Goal: Task Accomplishment & Management: Use online tool/utility

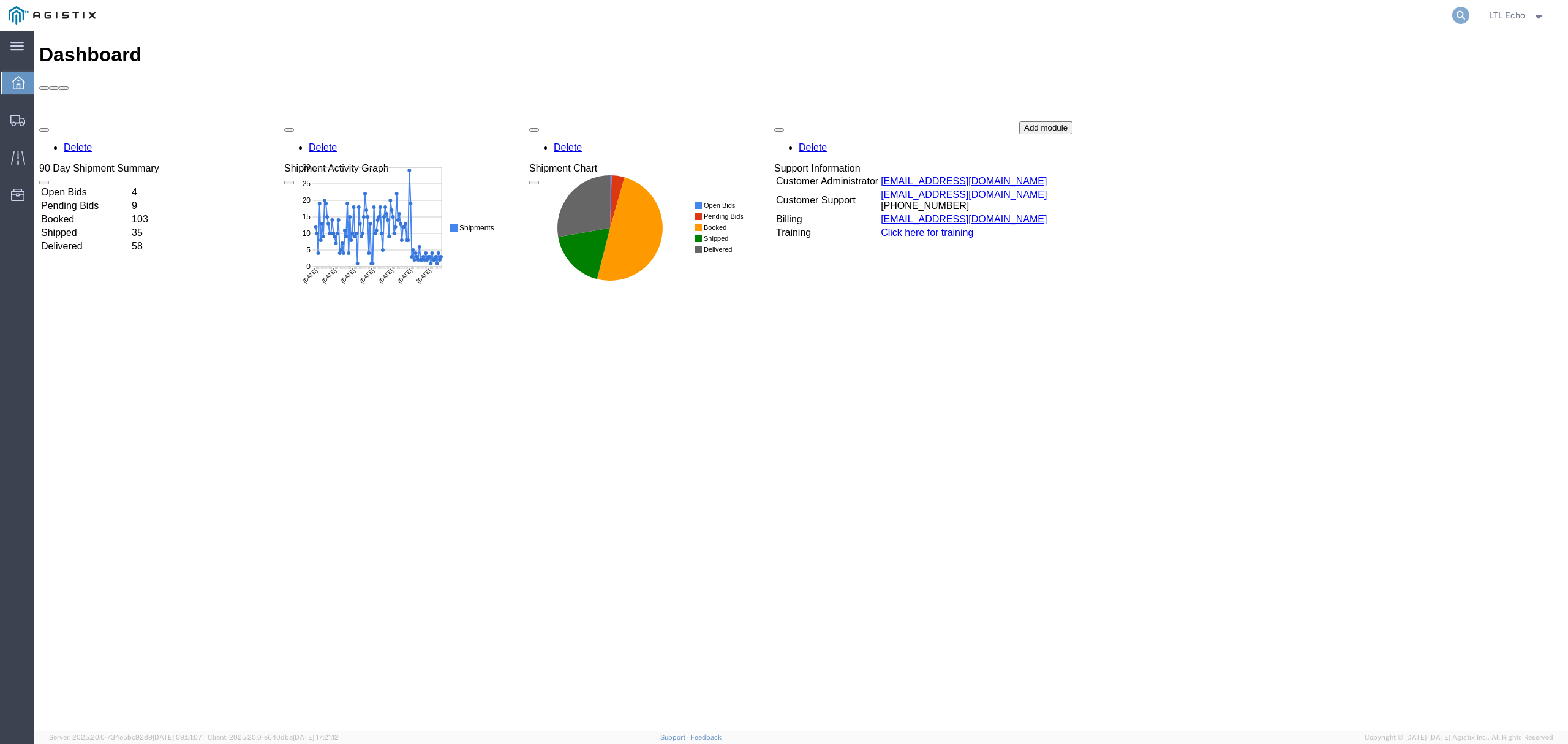
click at [1454, 13] on icon at bounding box center [1461, 15] width 17 height 17
click at [1253, 13] on input "search" at bounding box center [1266, 15] width 373 height 29
paste input "57097609"
type input "57097609"
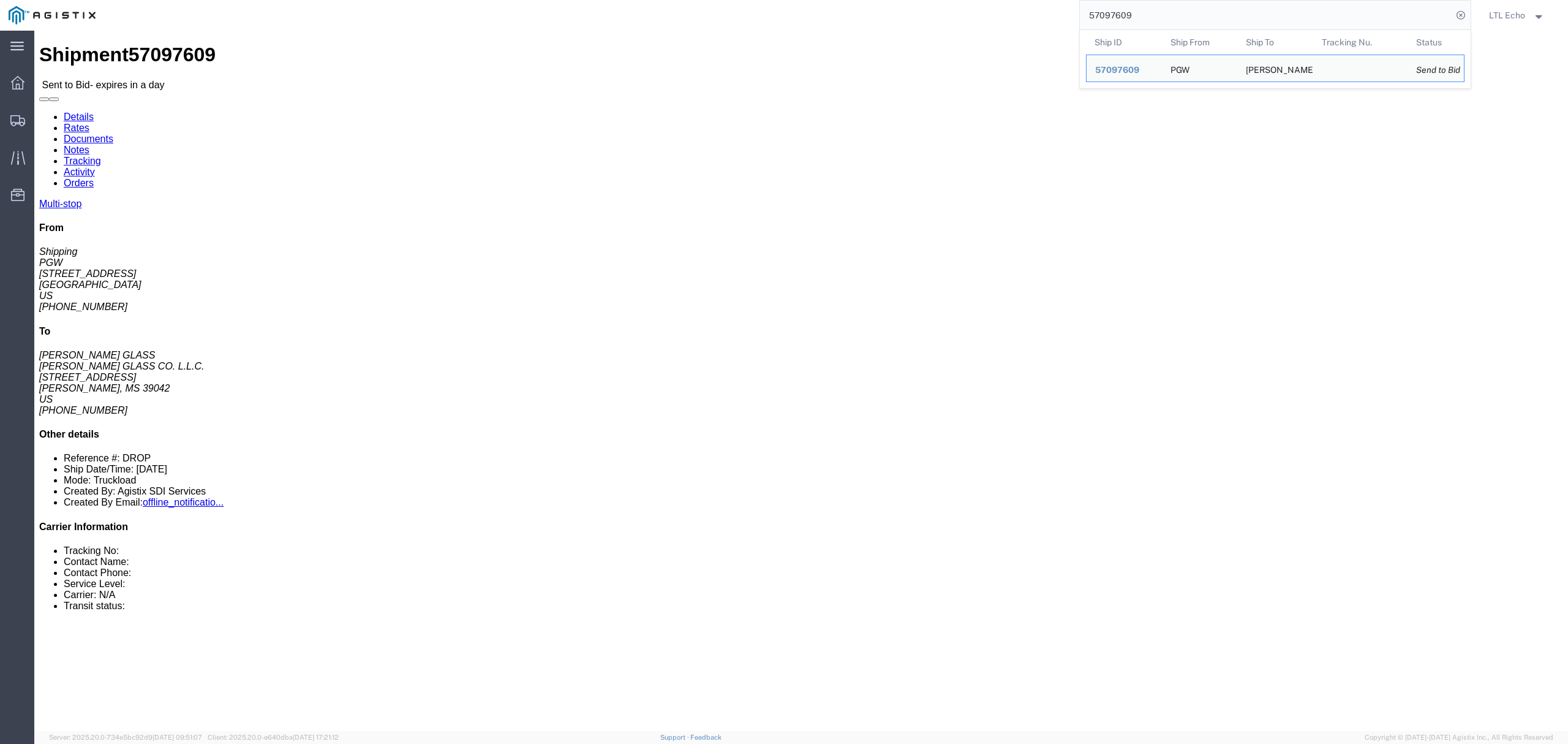
click address "PGW (Shipping) [STREET_ADDRESS] [PHONE_NUMBER] [EMAIL_ADDRESS][DOMAIN_NAME]"
copy address "45601"
click address "[PERSON_NAME] GLASS CO. L.L.C. ([PERSON_NAME] GLASS) VEN390 [STREET_ADDRESS][PE…"
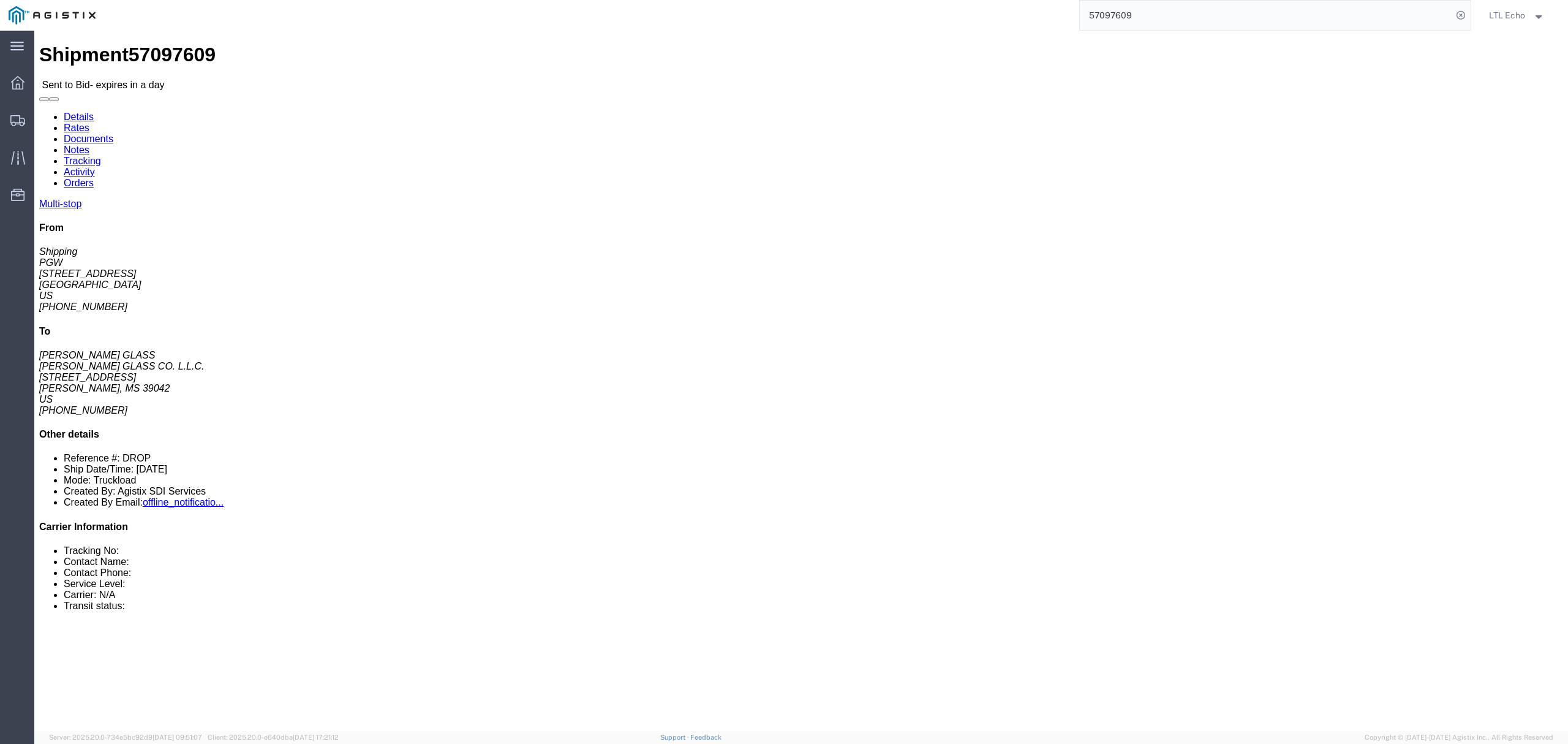
copy address "39042"
click link "Documents"
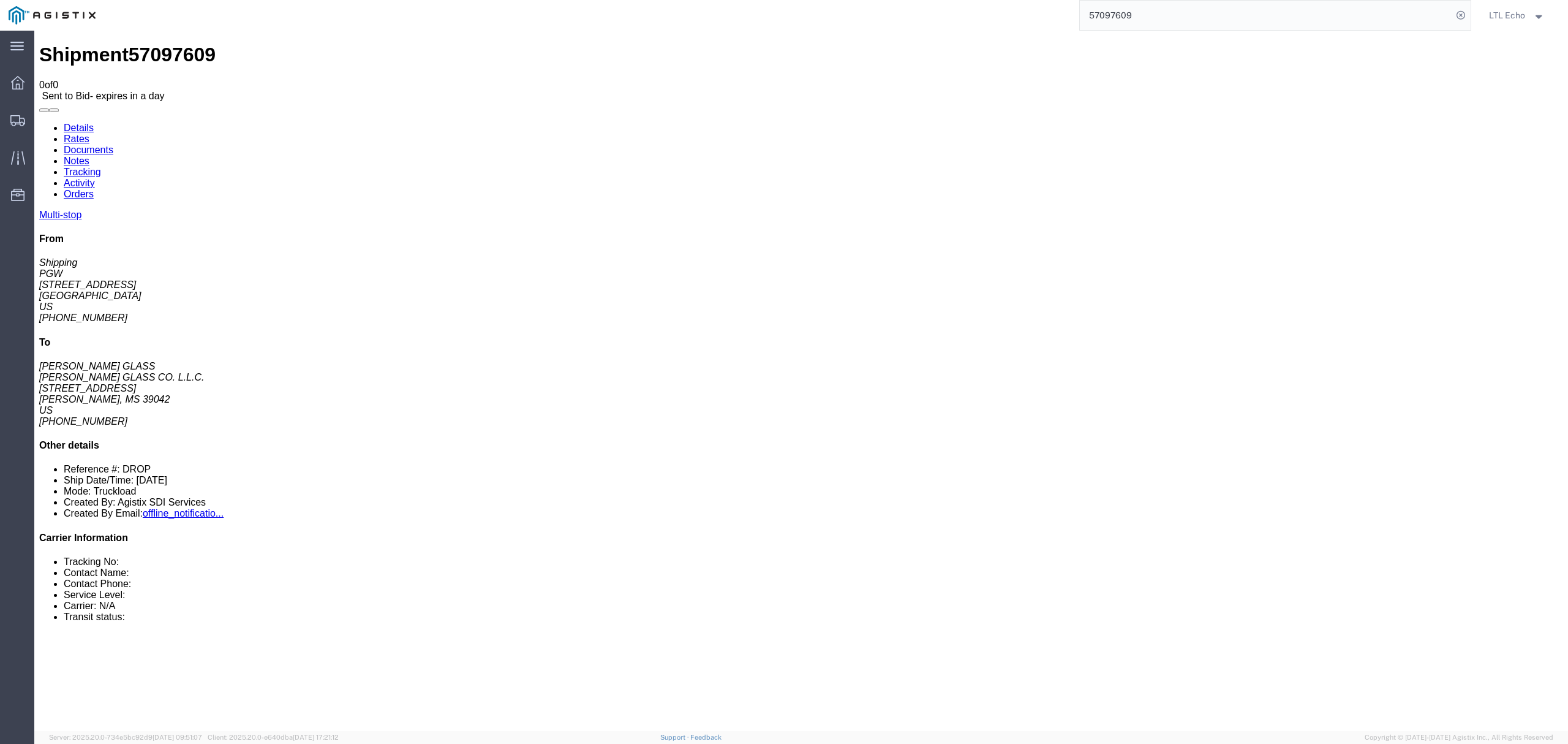
click at [90, 155] on link "Notes" at bounding box center [76, 160] width 25 height 10
click at [69, 123] on link "Details" at bounding box center [78, 128] width 30 height 10
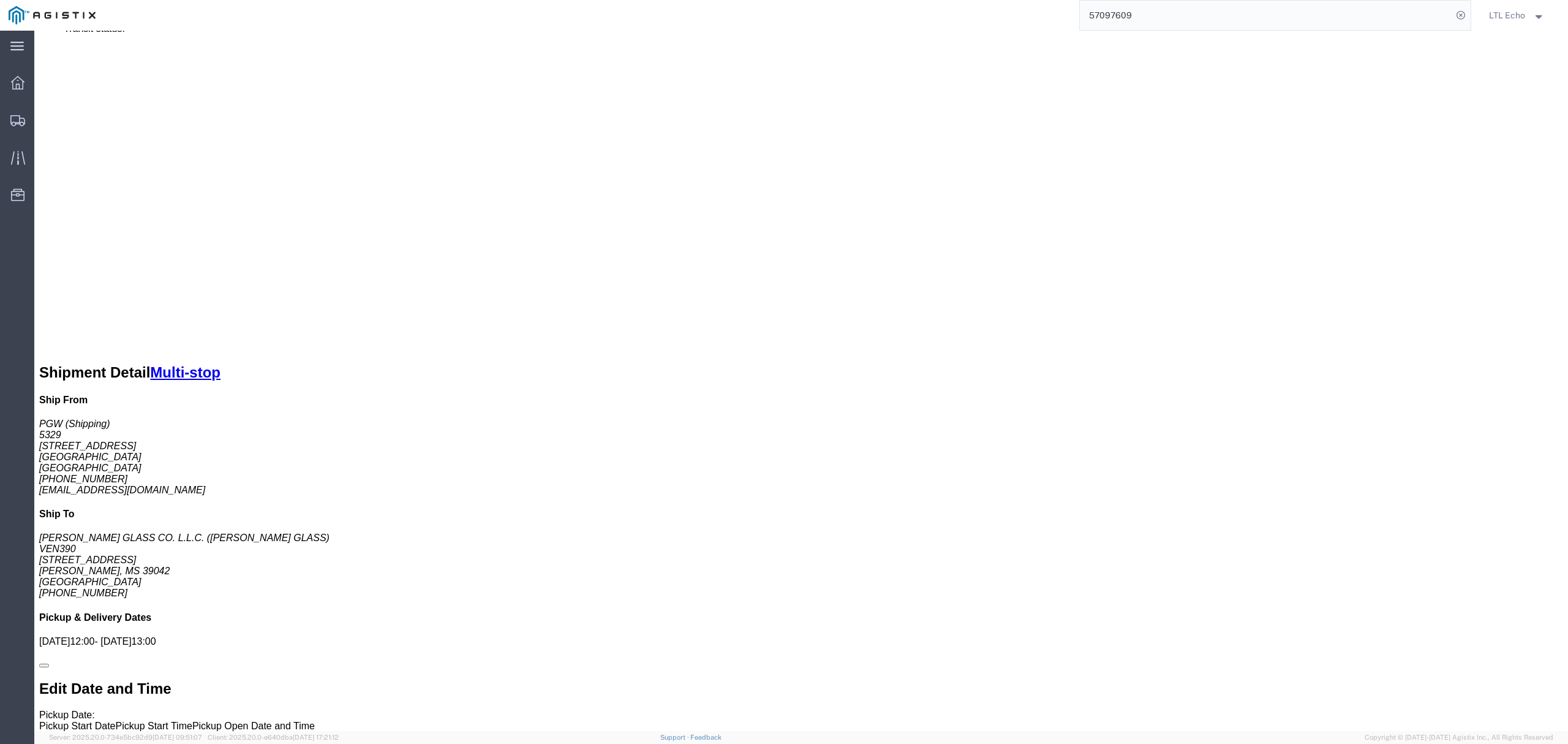
scroll to position [582, 0]
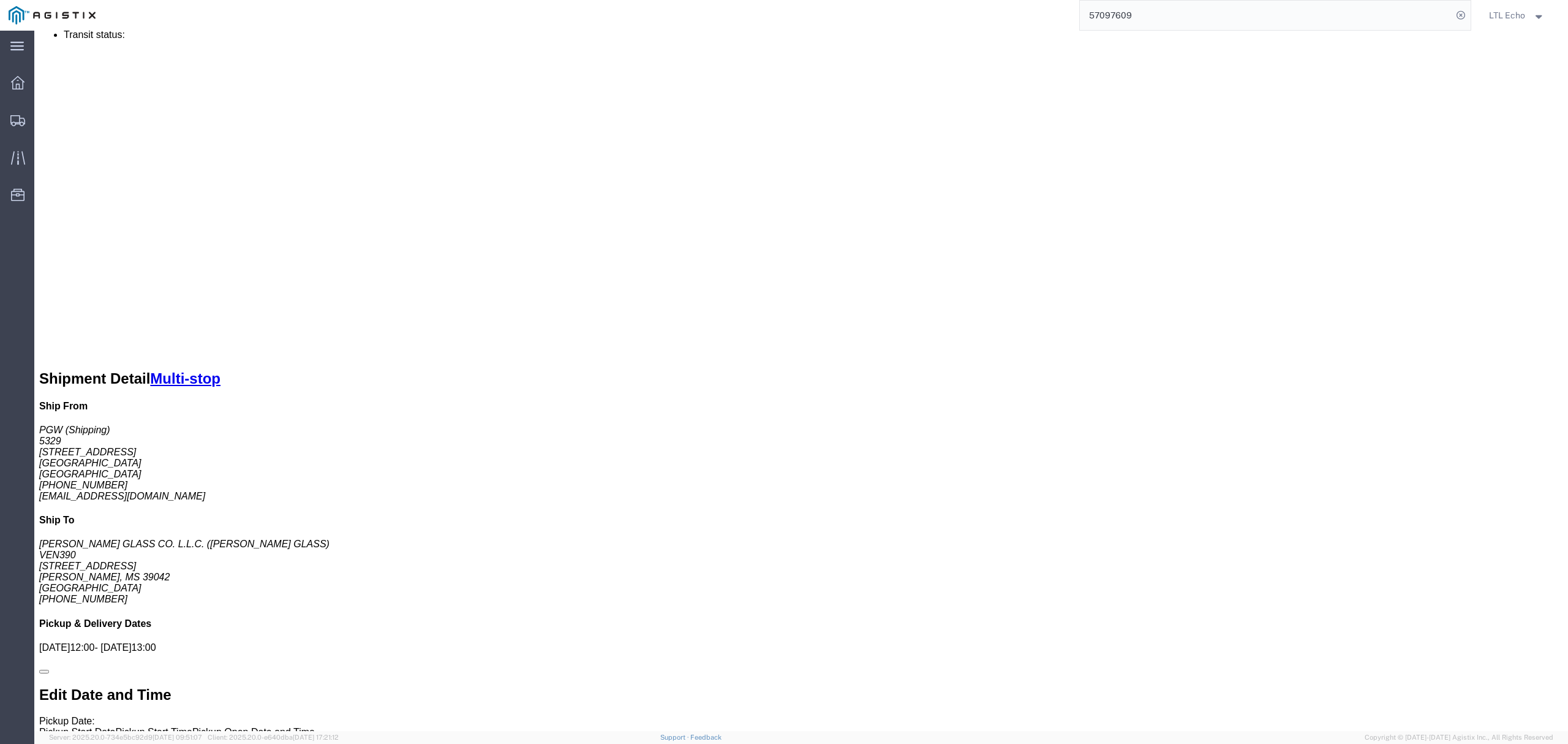
click link "Enter / Modify Bid"
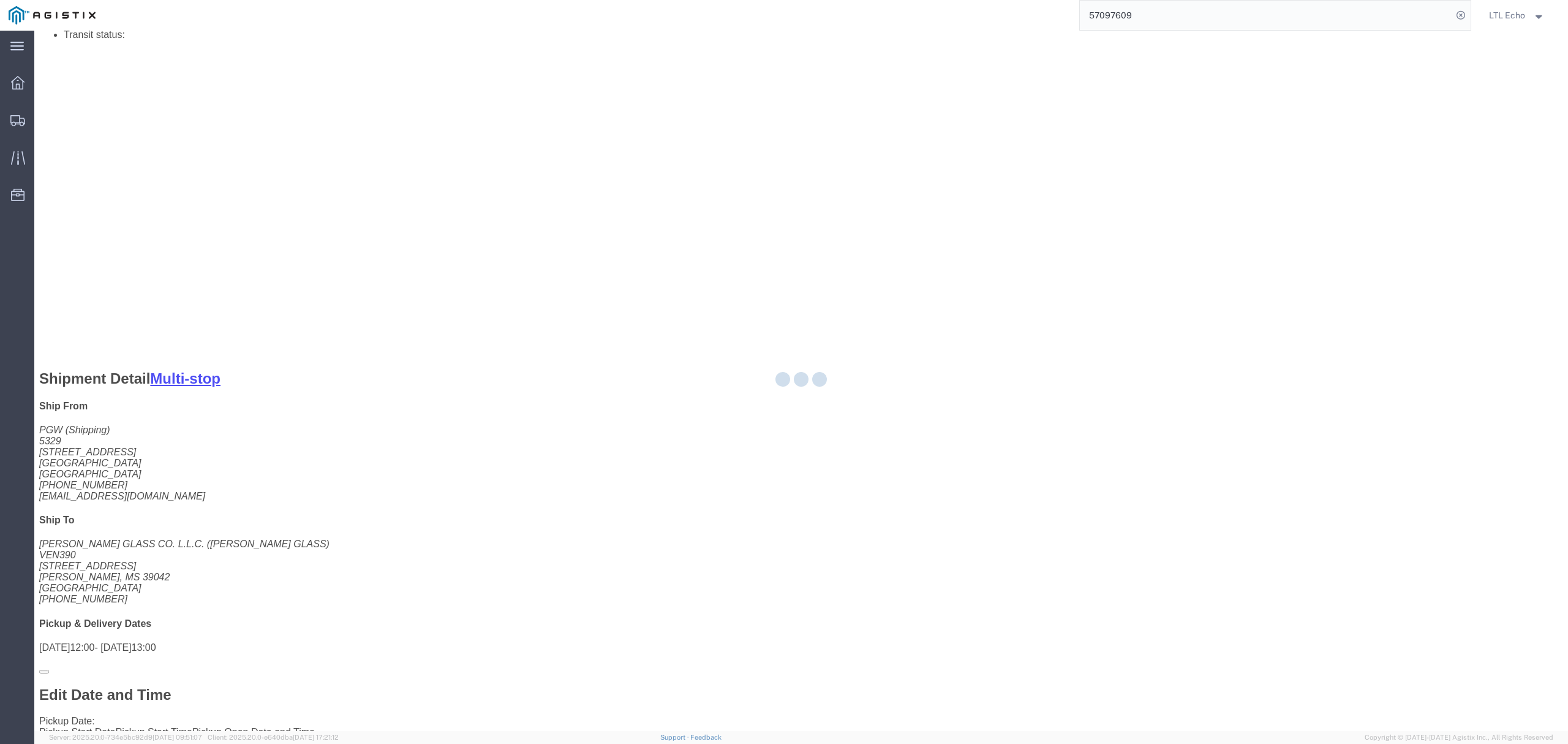
select select "4622"
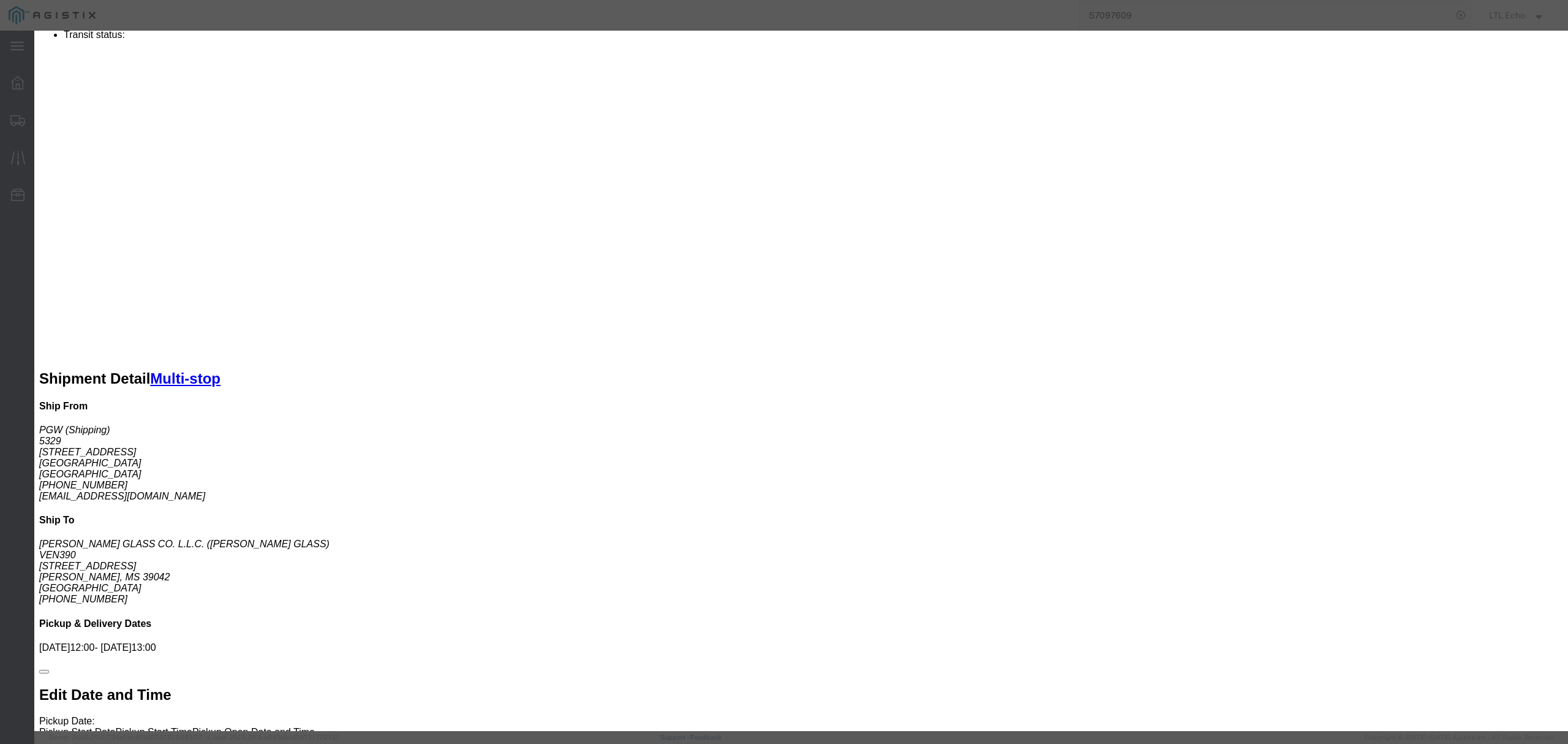
click div "Bid Information Vendor Select Echo Global Logistics Service Level Select Guaran…"
click select "Select Guaranteed Next Day LTL Standard 3-5 Day Rail TL Standard 3 - 5 Day"
select select "13989"
click select "Select Guaranteed Next Day LTL Standard 3-5 Day Rail TL Standard 3 - 5 Day"
click input "text"
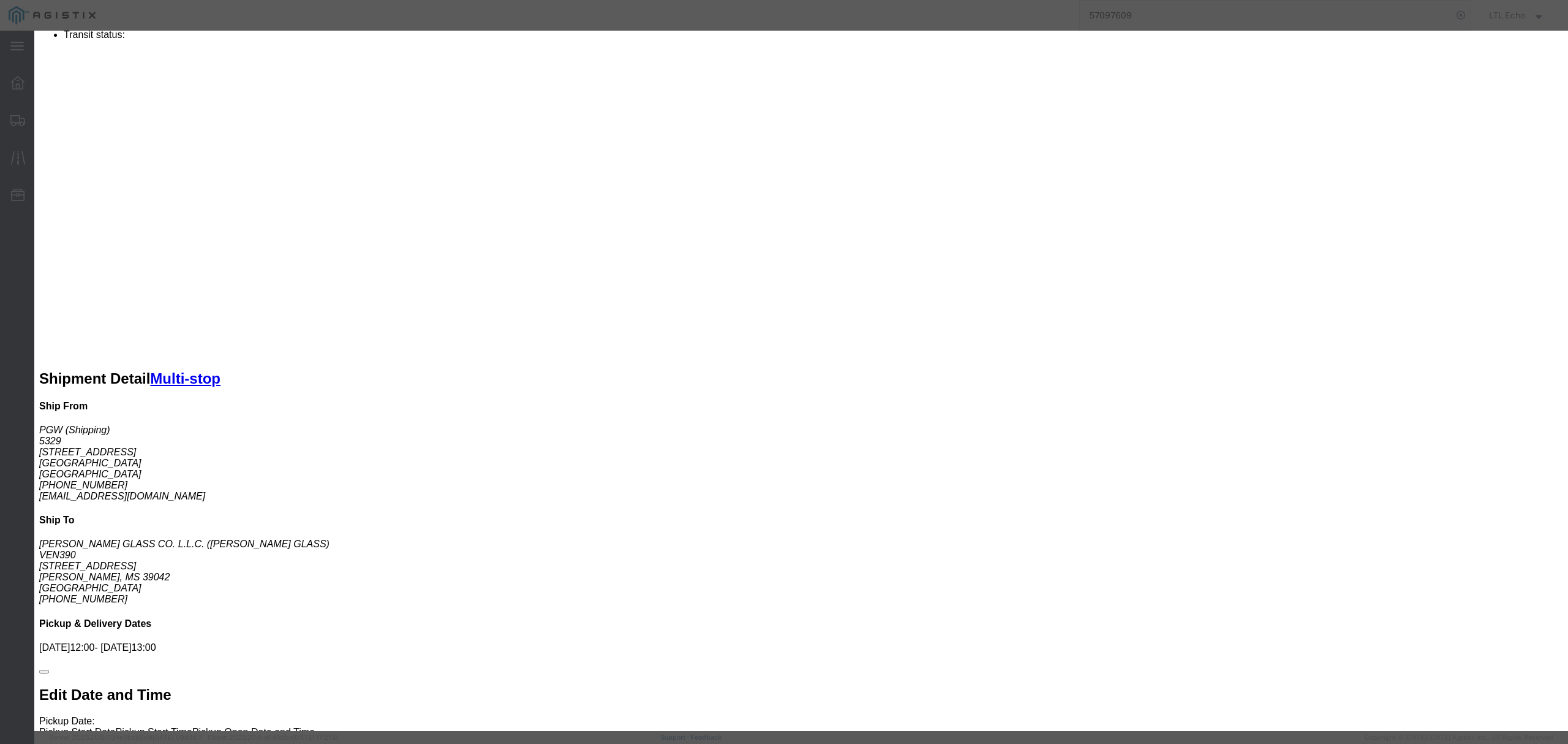
type input "57097609"
click input "number"
type input "0"
type input "1950"
click button "Submit"
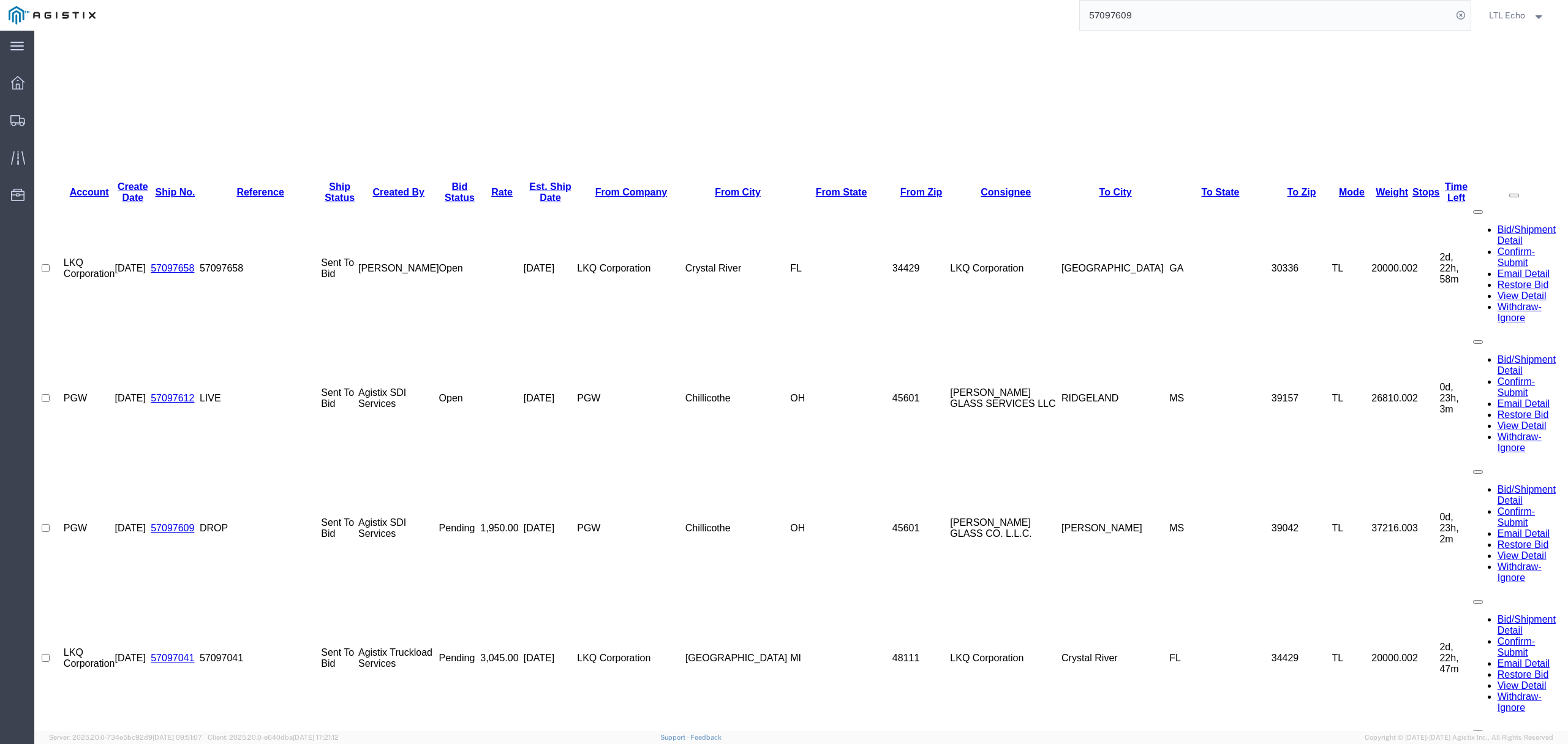
scroll to position [0, 0]
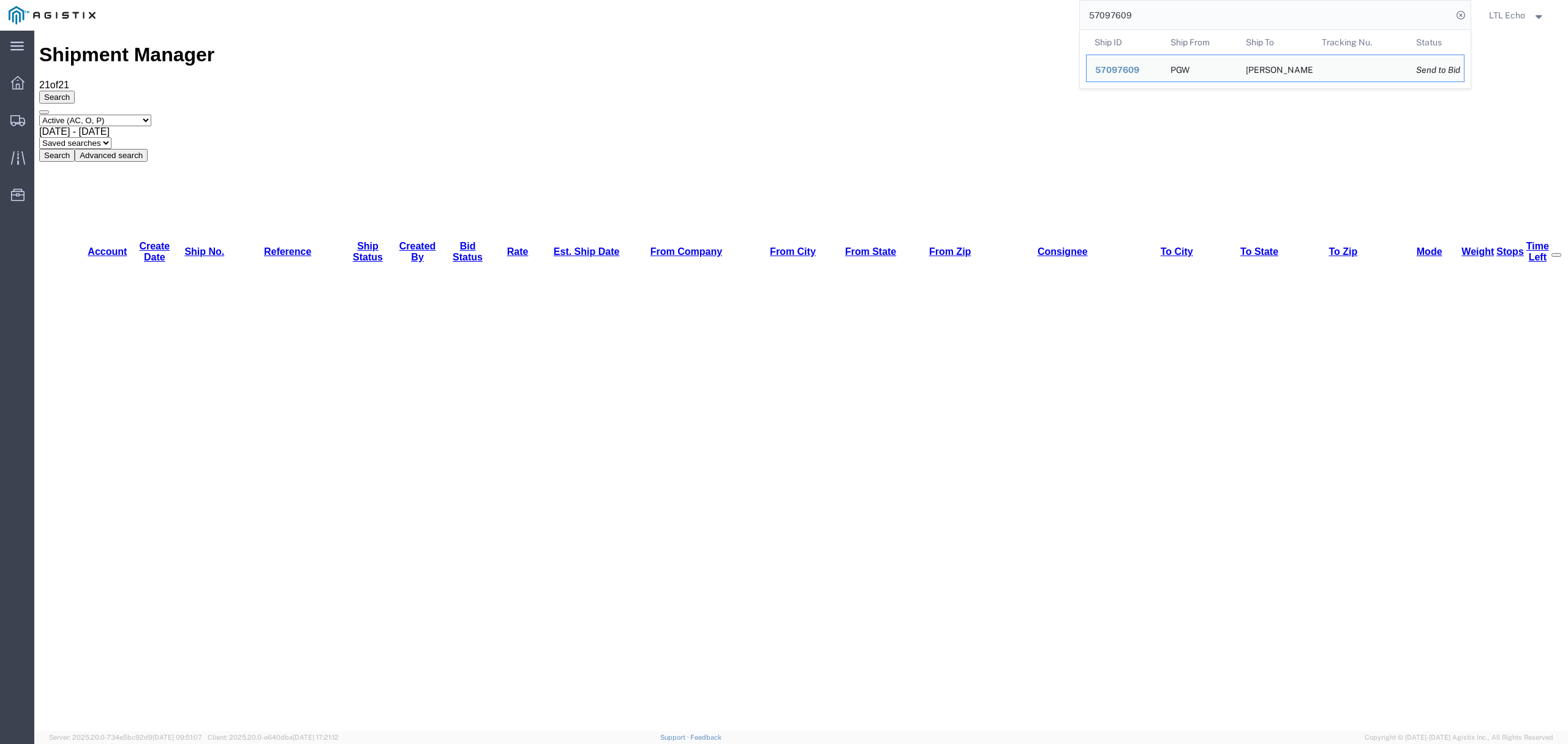
drag, startPoint x: 1142, startPoint y: 8, endPoint x: 996, endPoint y: 15, distance: 146.2
click at [998, 15] on div "57097609 Ship ID Ship From Ship To Tracking Nu. Status Ship ID 57097609 Ship Fr…" at bounding box center [787, 15] width 1367 height 31
paste input "12"
type input "57097612"
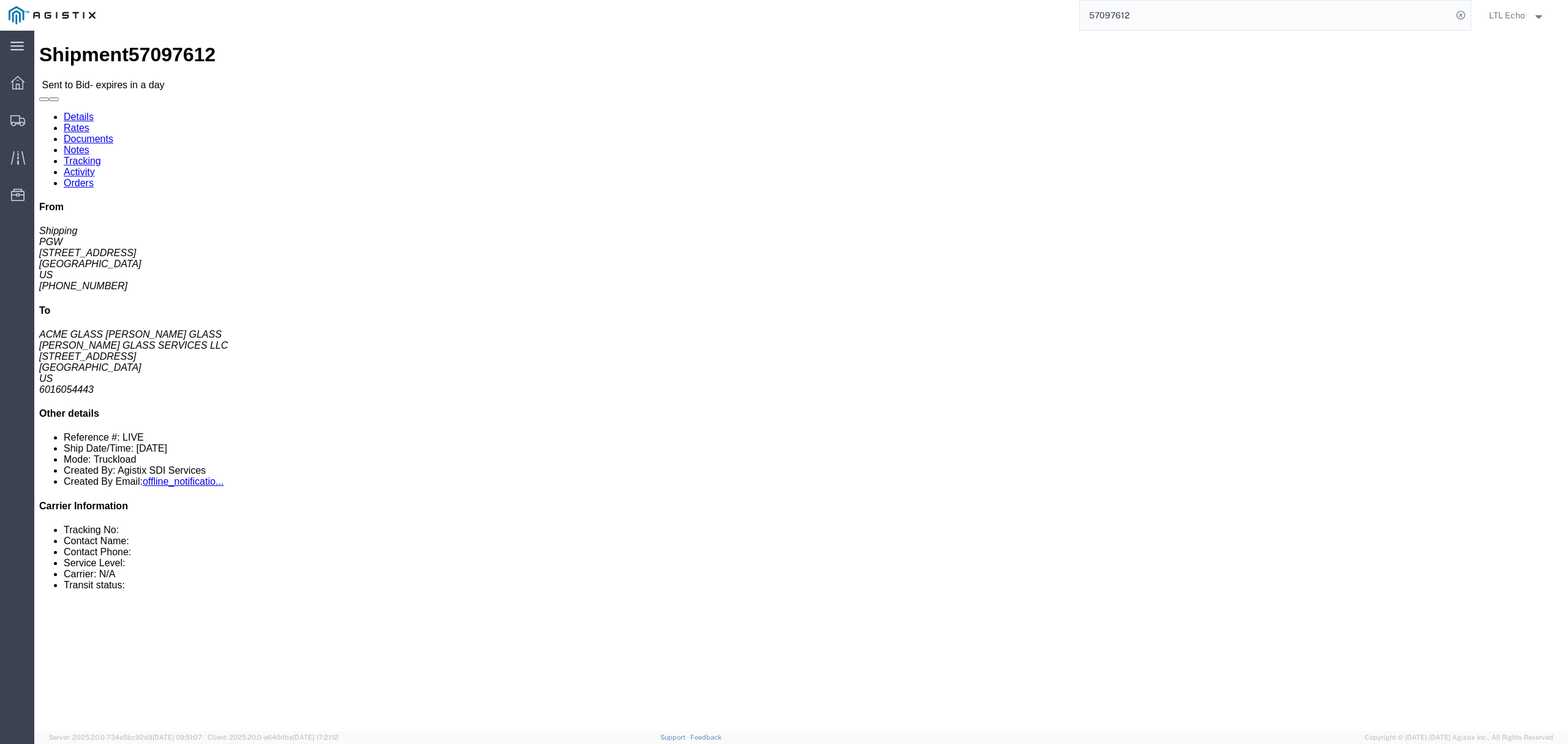
click address "[PERSON_NAME] GLASS SERVICES LLC (ACME GLASS [PERSON_NAME] GLASS) [PERSON_NAME]…"
click address "PGW (Shipping) [STREET_ADDRESS] [PHONE_NUMBER] [EMAIL_ADDRESS][DOMAIN_NAME]"
copy address "45601"
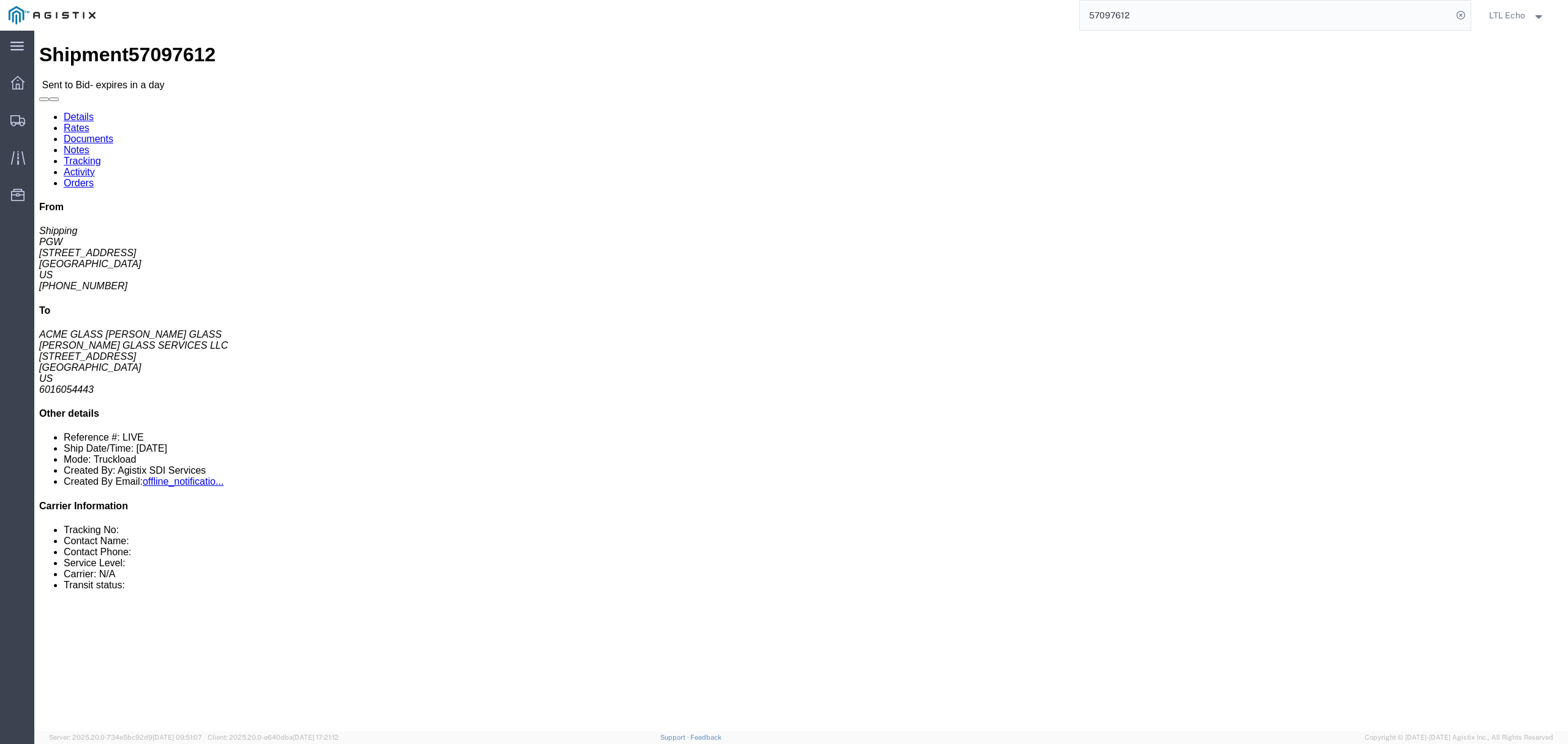
click address "[PERSON_NAME] GLASS SERVICES LLC (ACME GLASS [PERSON_NAME] GLASS) [PERSON_NAME]…"
copy address "39157"
click link "Tracking"
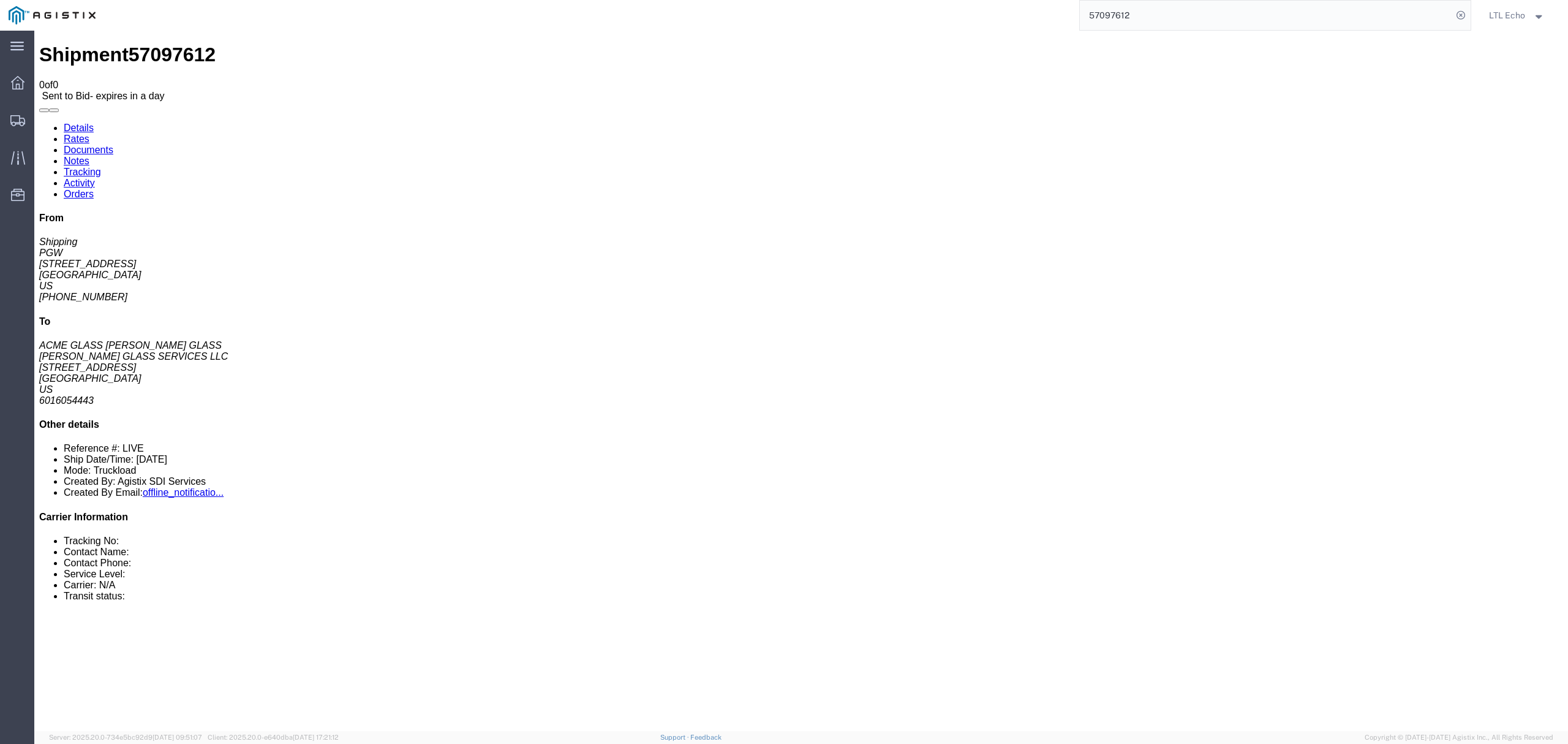
click at [90, 155] on link "Notes" at bounding box center [76, 160] width 25 height 10
click at [65, 123] on link "Details" at bounding box center [78, 128] width 30 height 10
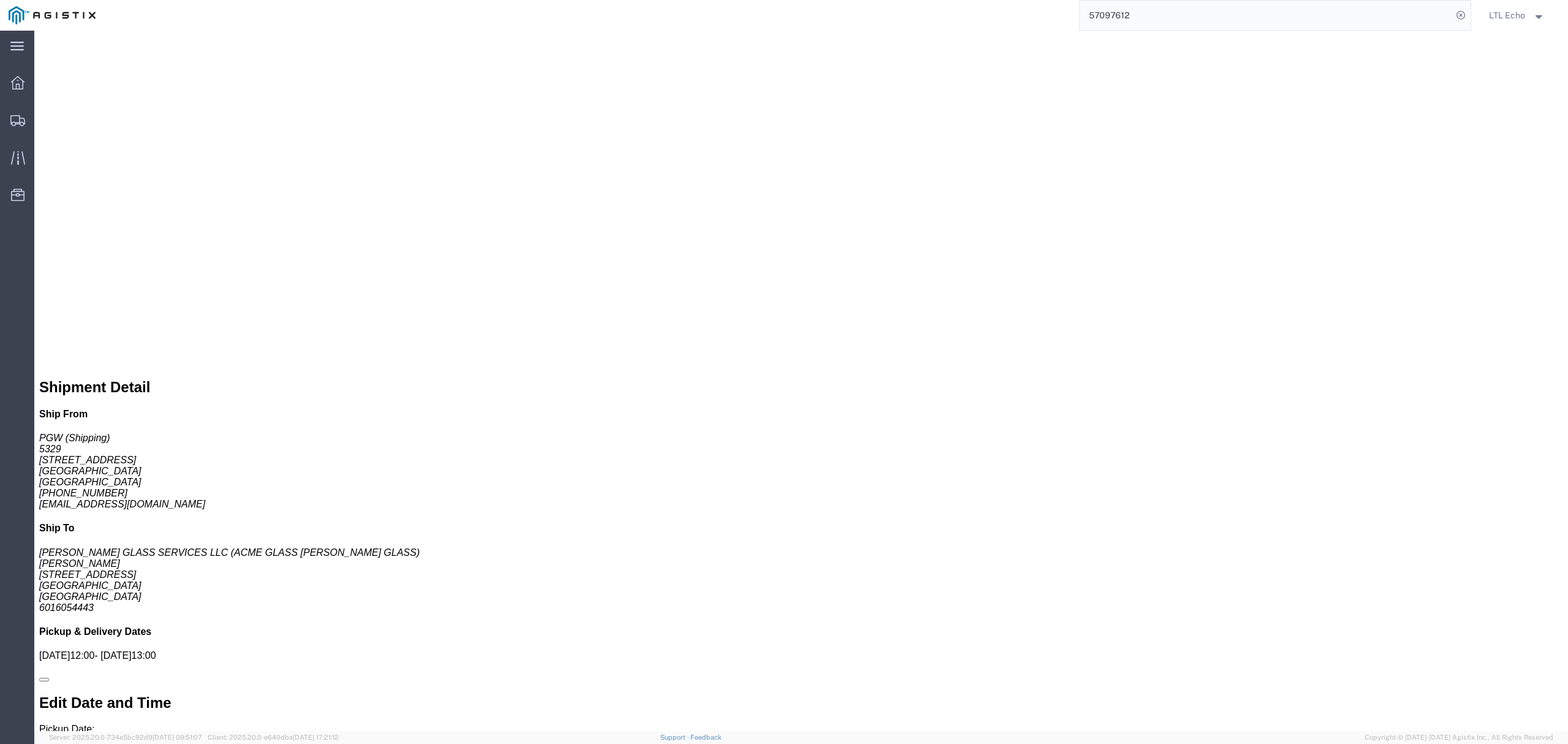
scroll to position [578, 0]
click link "Enter / Modify Bid"
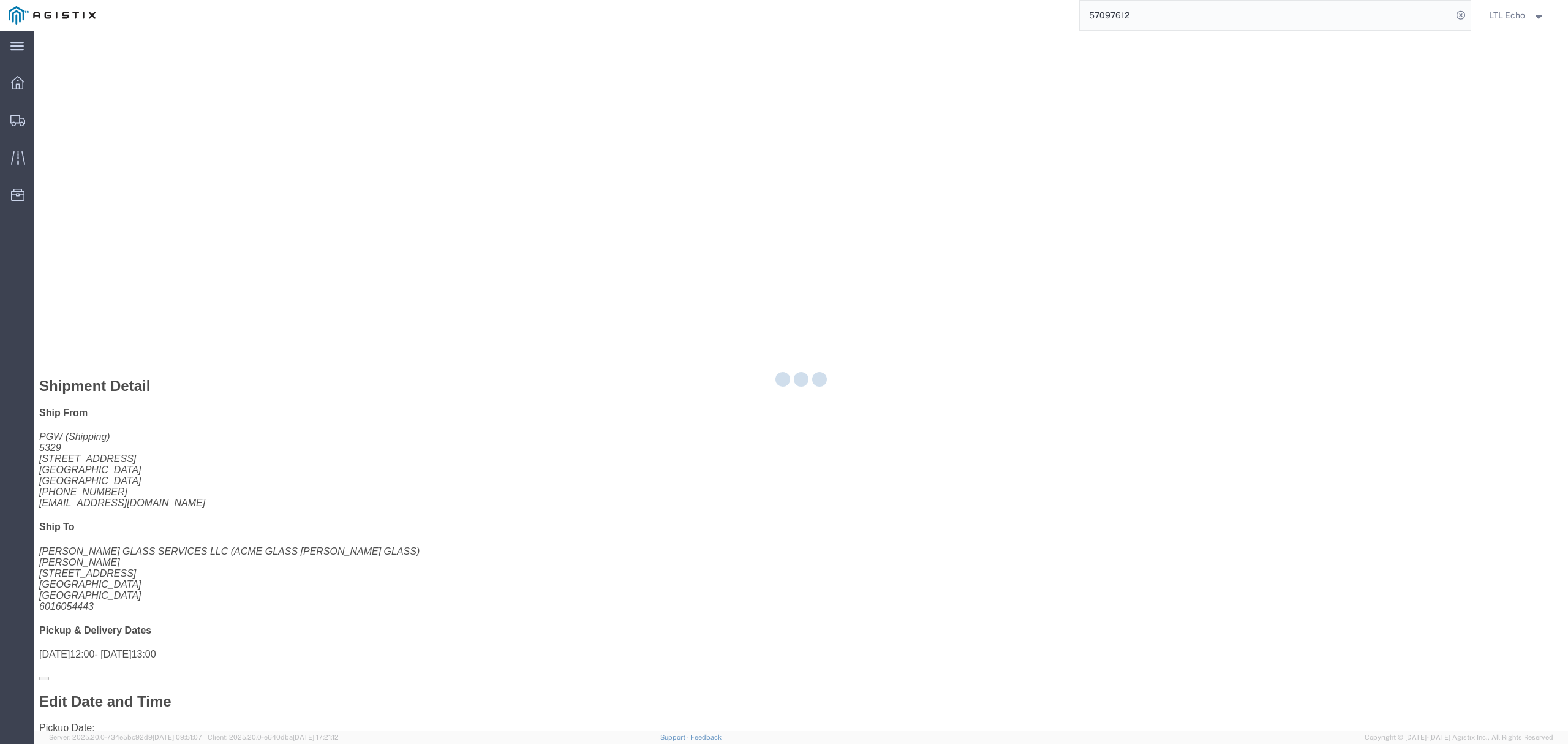
select select "4622"
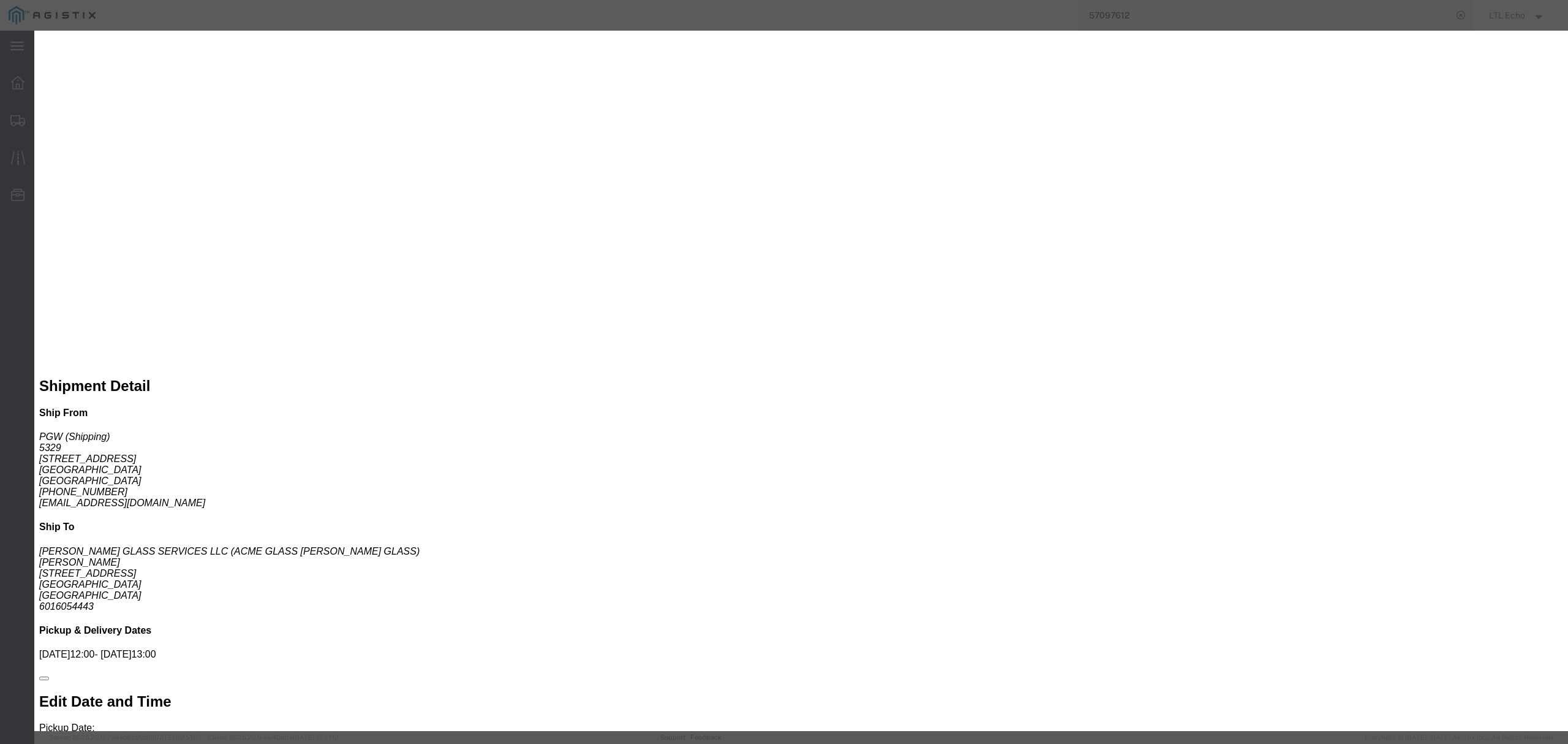
click select "Select Guaranteed Next Day LTL Standard 3-5 Day Rail TL Standard 3 - 5 Day"
select select "13989"
click select "Select Guaranteed Next Day LTL Standard 3-5 Day Rail TL Standard 3 - 5 Day"
click input "text"
type input "57097612"
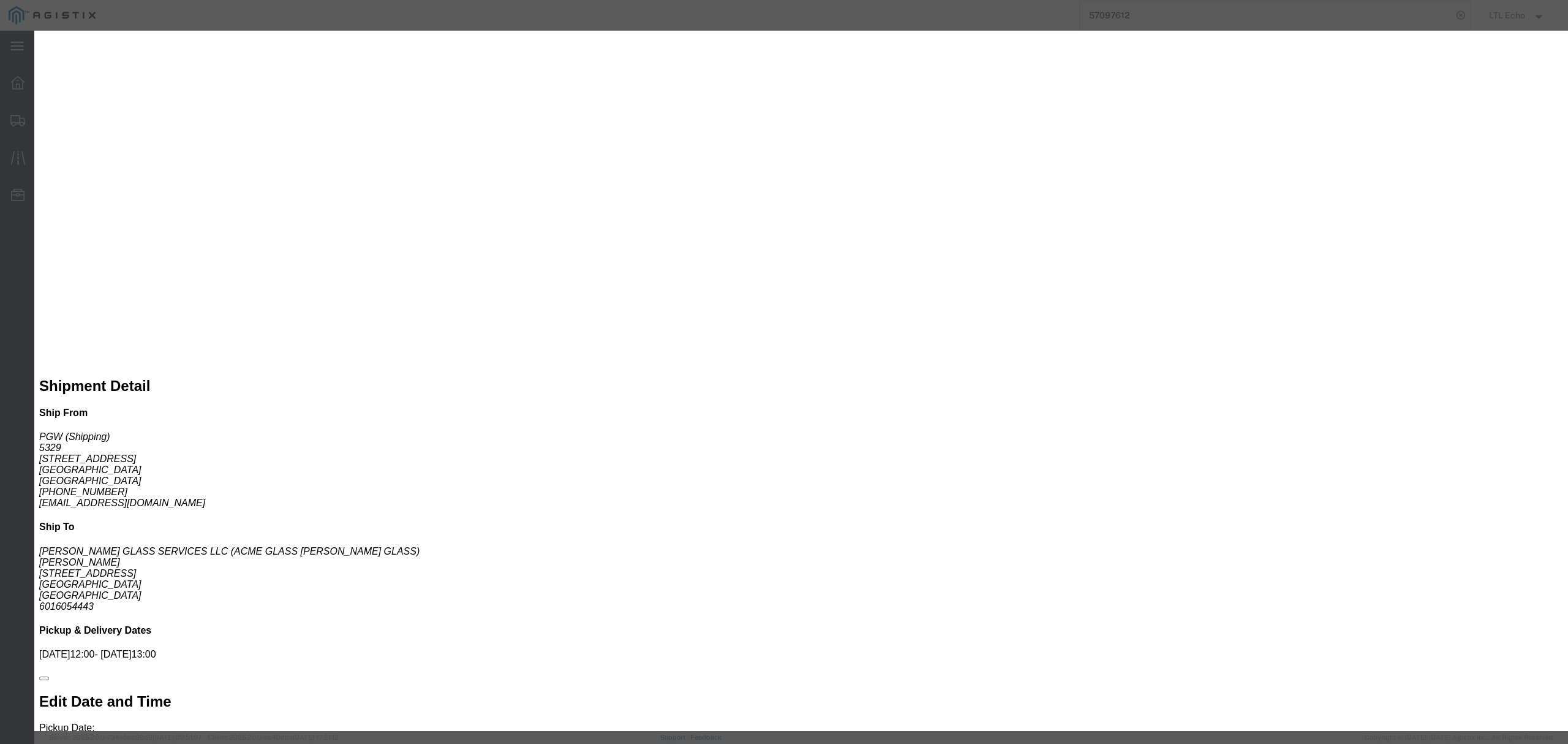
click input "number"
drag, startPoint x: 1019, startPoint y: 247, endPoint x: 917, endPoint y: 228, distance: 103.8
click div "Mode Select Air Less than Truckload Multi-Leg Ocean Freight Rail Small Parcel T…"
type input "1835"
click button "Submit"
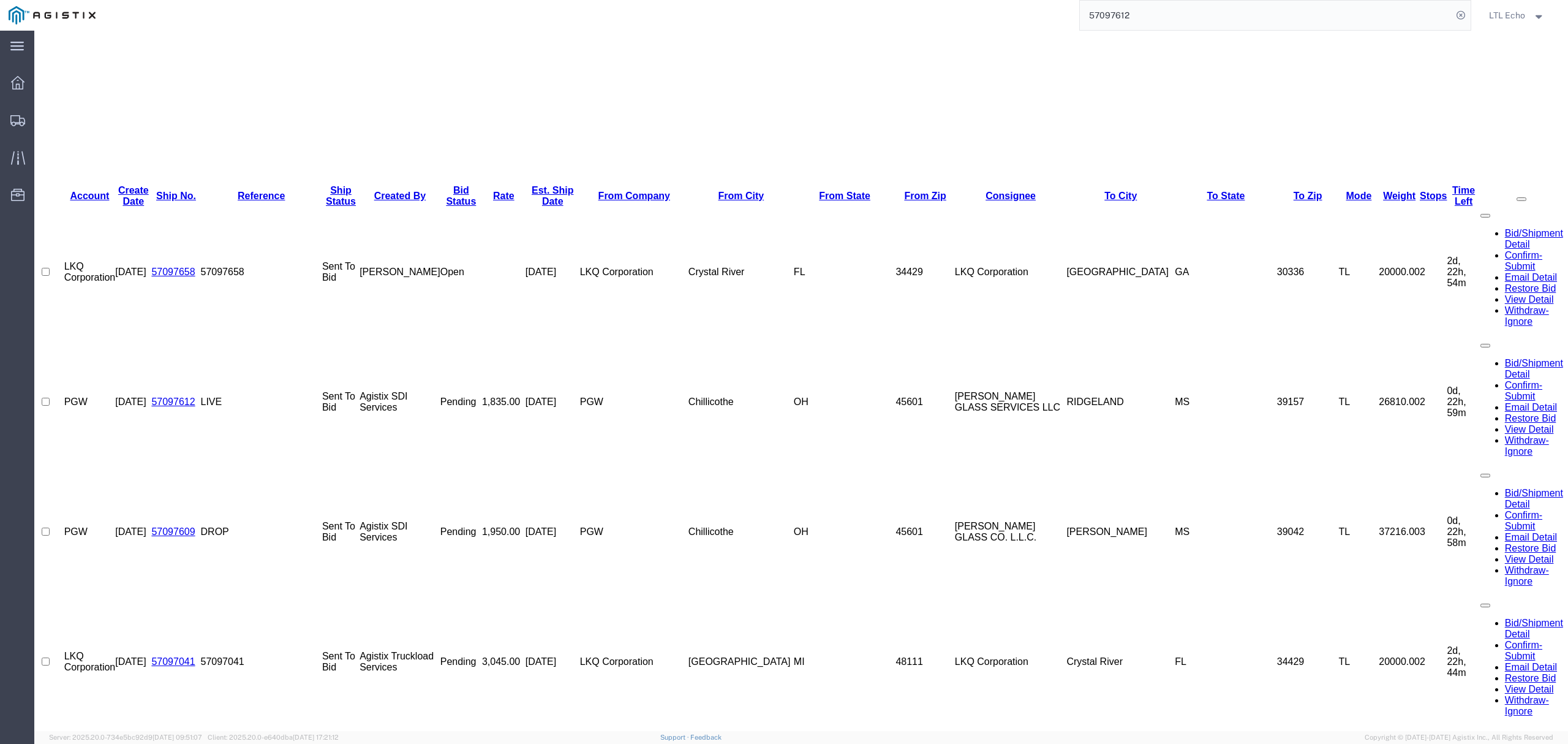
scroll to position [0, 0]
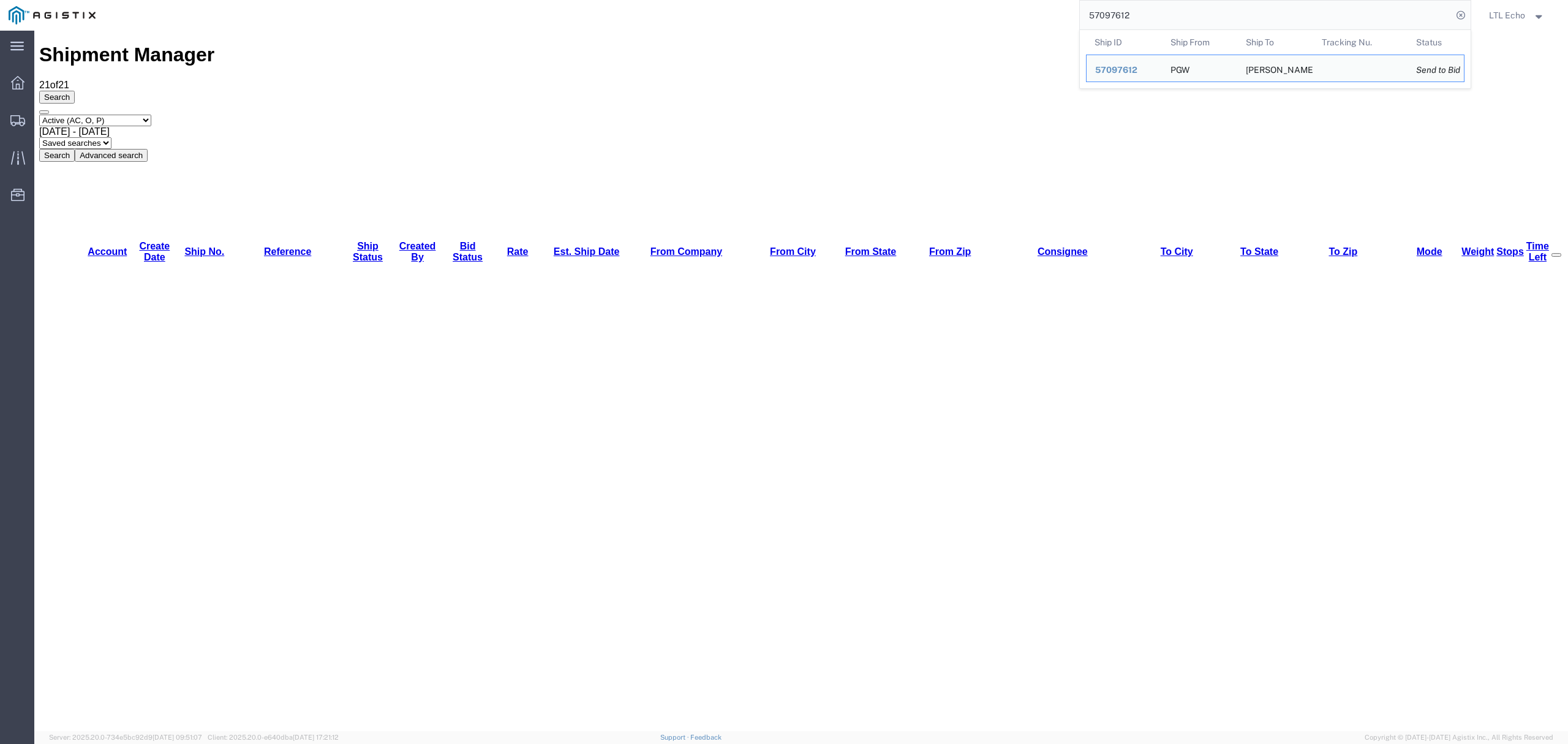
drag, startPoint x: 1154, startPoint y: 10, endPoint x: 947, endPoint y: 10, distance: 207.0
click at [947, 10] on div "57097612 Ship ID Ship From Ship To Tracking Nu. Status Ship ID 57097612 Ship Fr…" at bounding box center [787, 15] width 1367 height 31
paste input "9"
drag, startPoint x: 1203, startPoint y: 20, endPoint x: 788, endPoint y: -29, distance: 417.9
click at [788, 0] on html "main_menu Created with Sketch. Collapse Menu Dashboard Shipments Traffic Resour…" at bounding box center [784, 372] width 1568 height 744
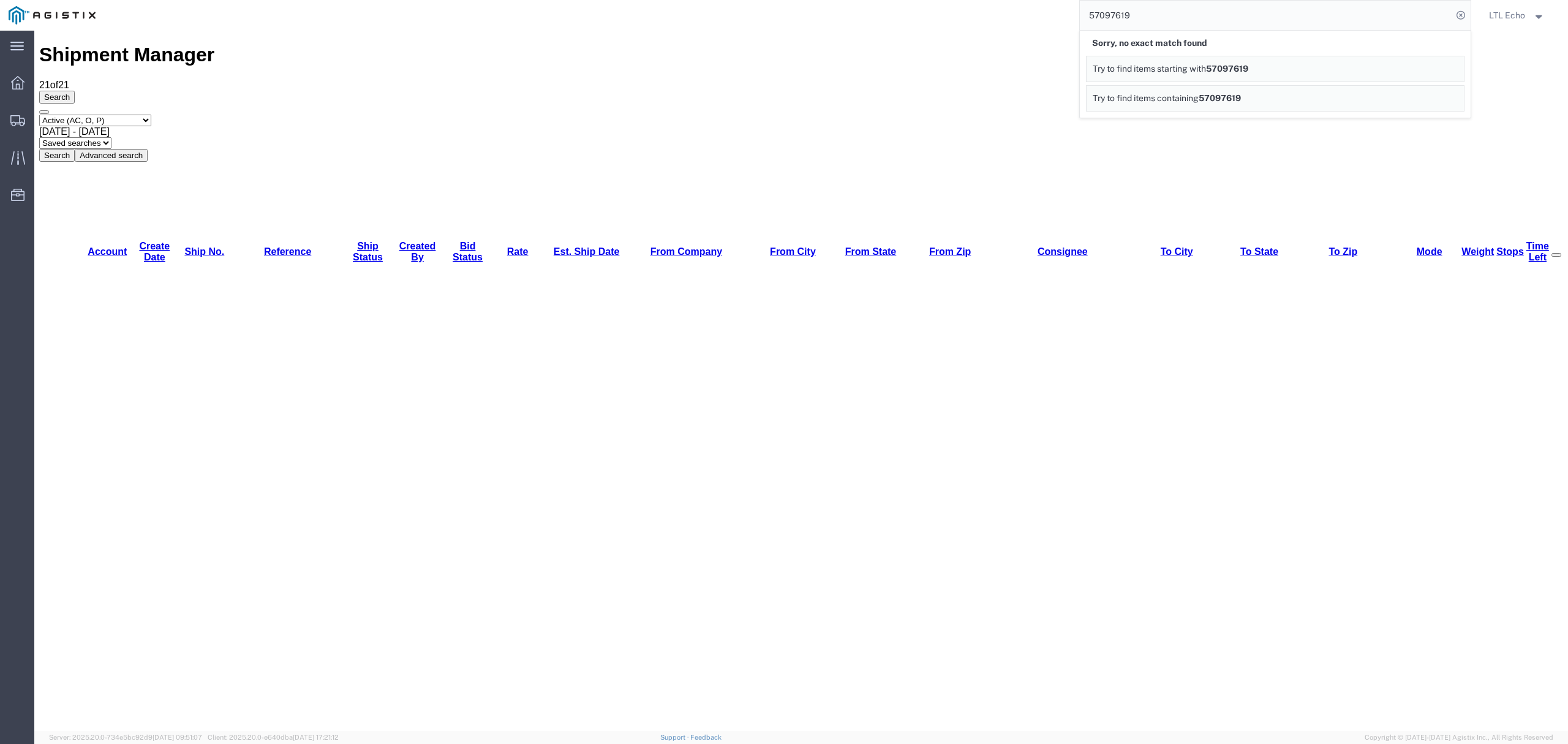
paste input "100588"
type input "57100588"
